Goal: Transaction & Acquisition: Purchase product/service

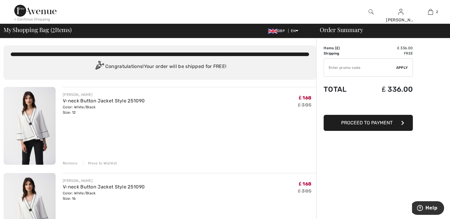
click at [328, 68] on input "TEXT" at bounding box center [360, 68] width 72 height 18
type input "EXTRA20"
click at [398, 67] on span "Apply" at bounding box center [402, 67] width 12 height 5
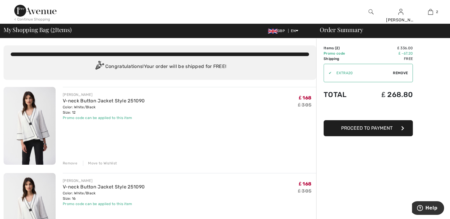
click at [329, 48] on td "Items ( 2 )" at bounding box center [342, 47] width 38 height 5
click at [72, 164] on div "Remove" at bounding box center [70, 163] width 15 height 5
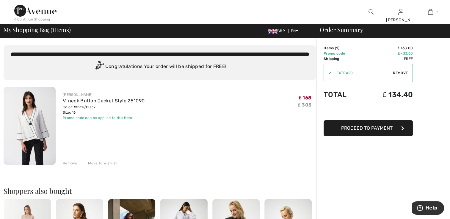
click at [34, 119] on img at bounding box center [30, 126] width 52 height 78
